Goal: Information Seeking & Learning: Learn about a topic

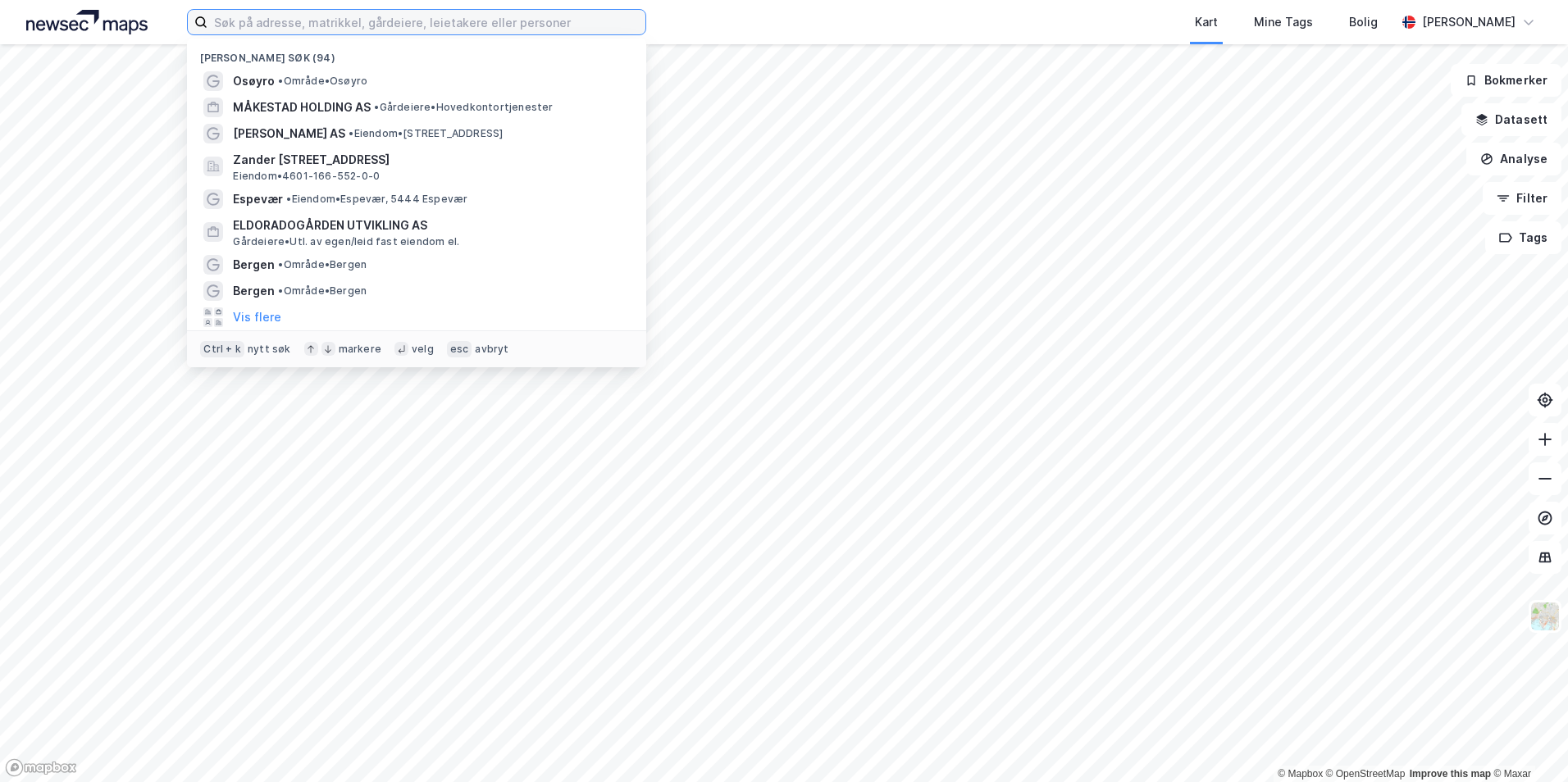
click at [266, 20] on input at bounding box center [426, 22] width 438 height 25
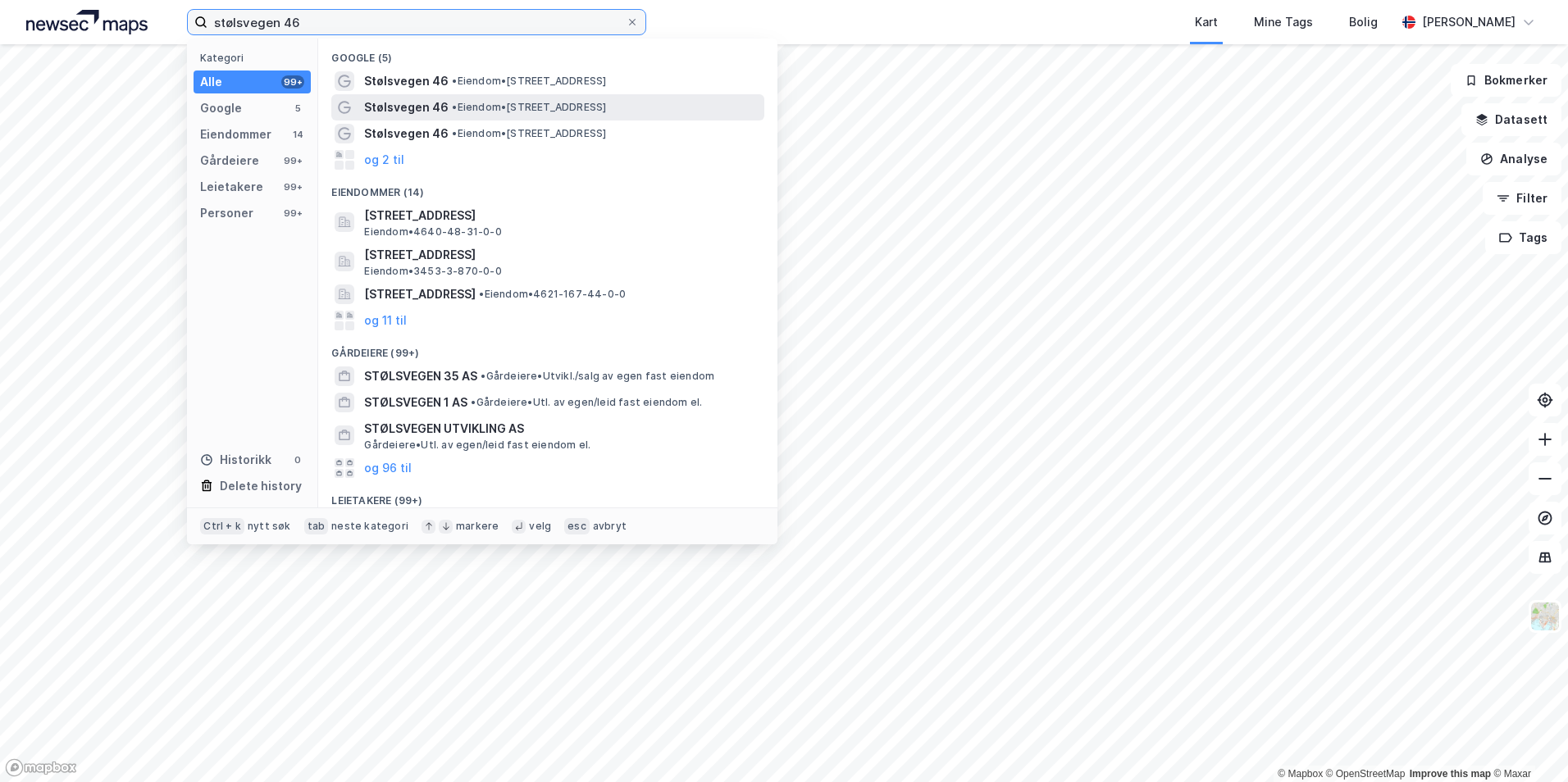
type input "stølsvegen 46"
click at [485, 101] on span "• Eiendom • [STREET_ADDRESS]" at bounding box center [529, 107] width 154 height 13
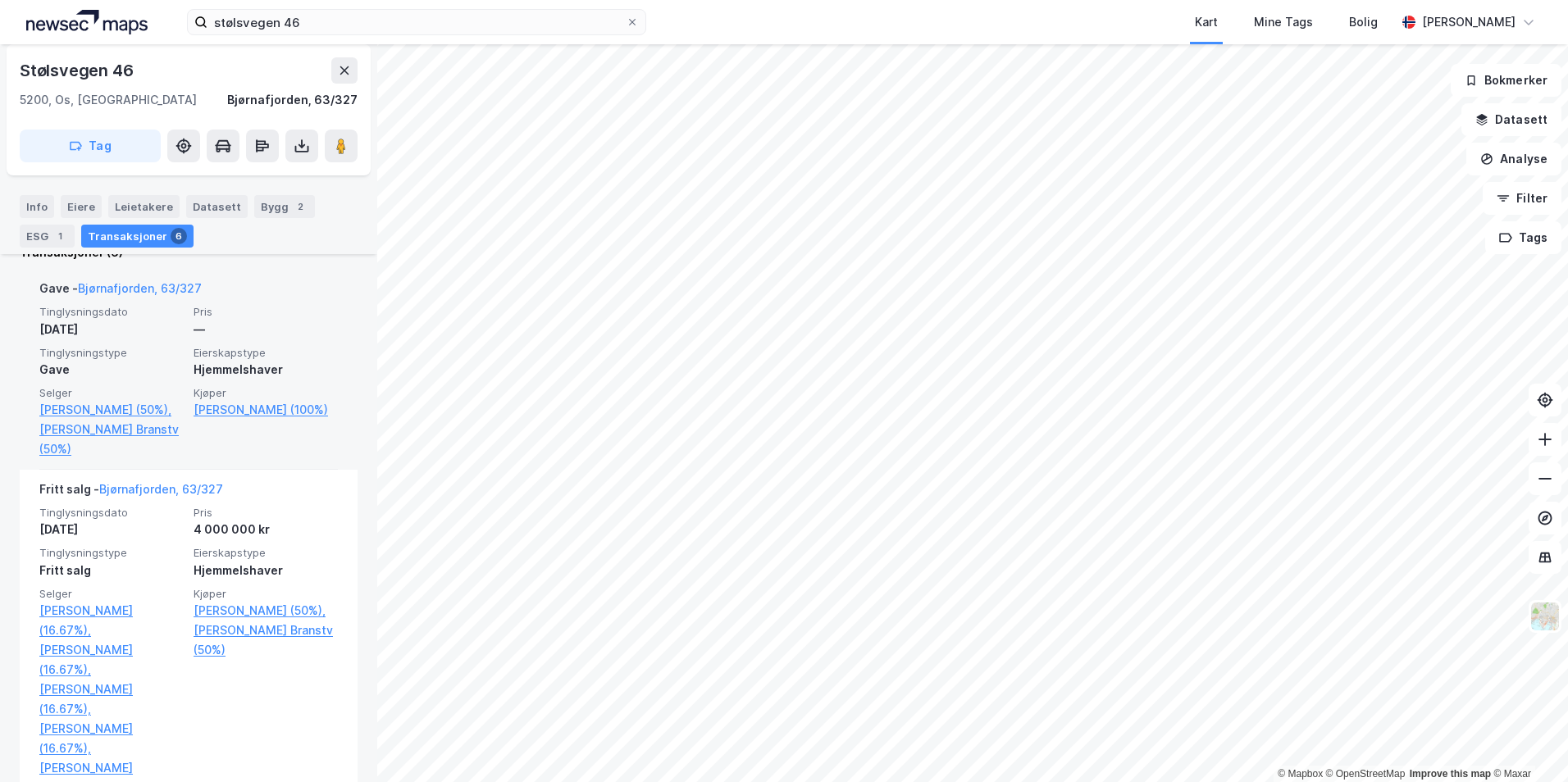
scroll to position [387, 0]
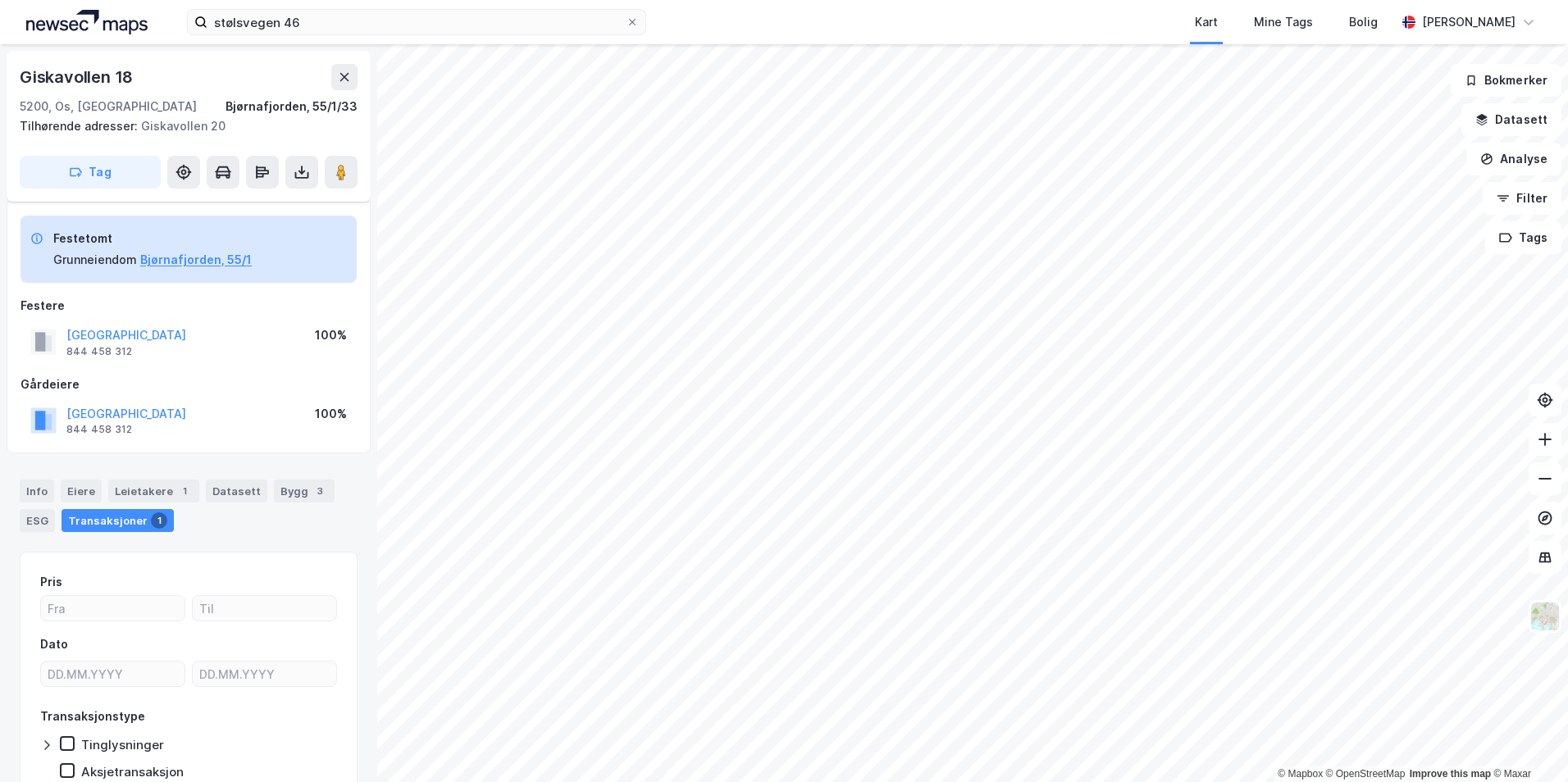
scroll to position [77, 0]
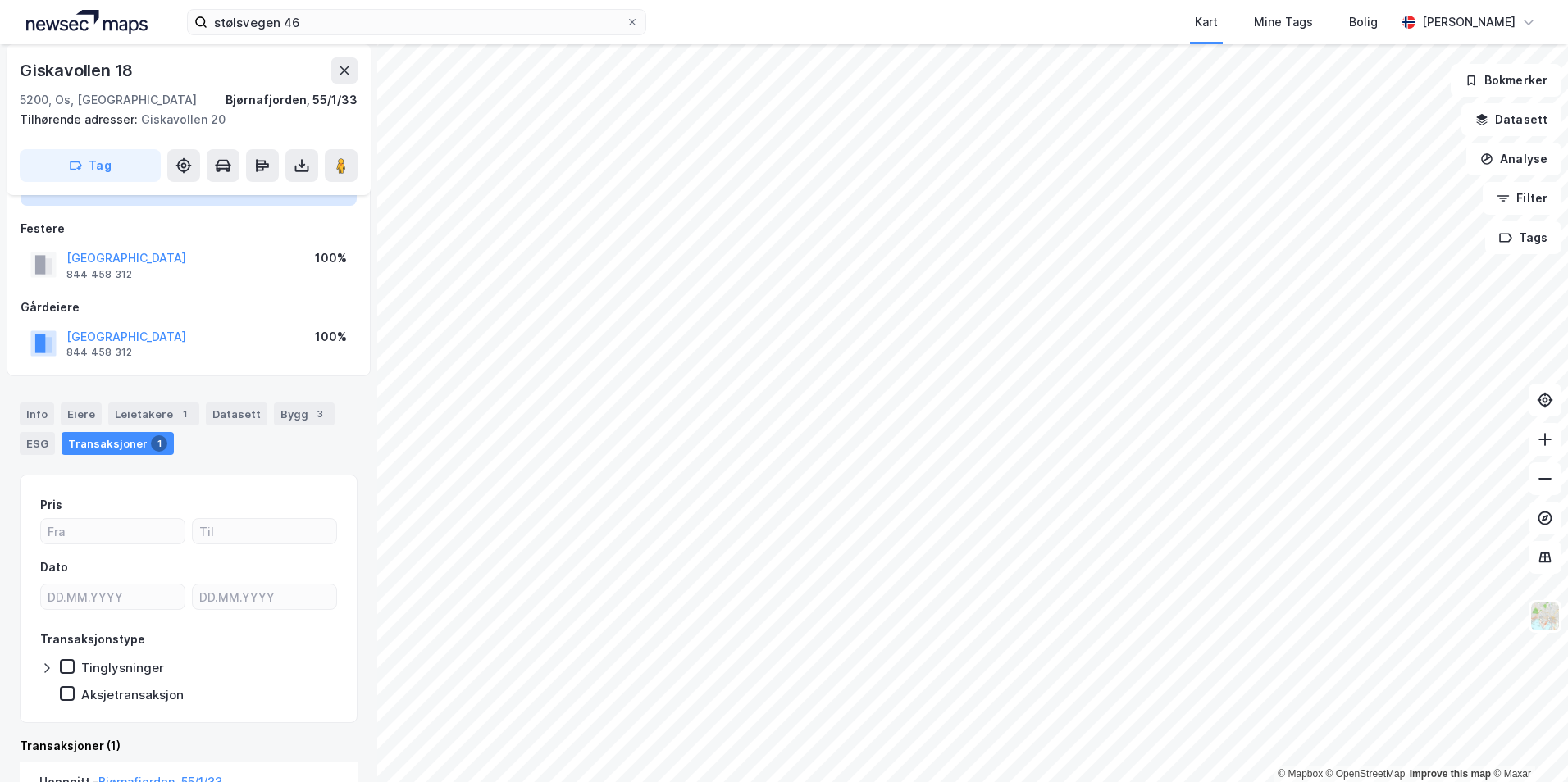
click at [93, 27] on img at bounding box center [87, 22] width 122 height 25
